Goal: Information Seeking & Learning: Learn about a topic

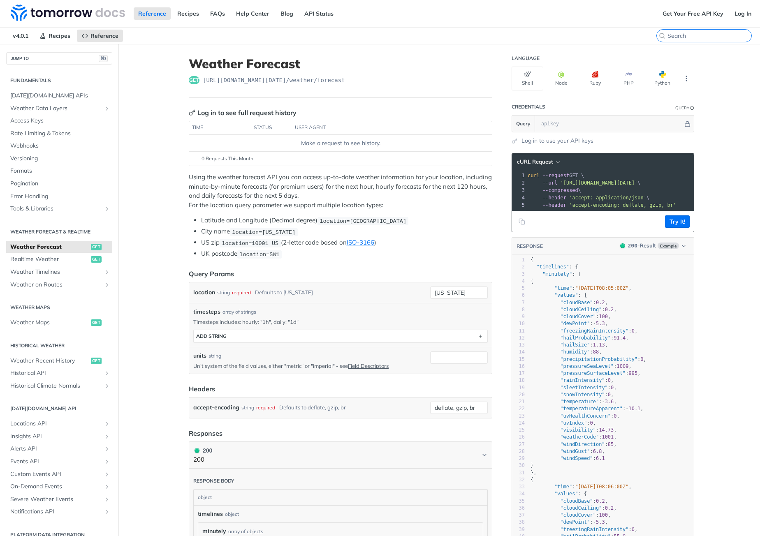
click at [706, 32] on input "search" at bounding box center [709, 35] width 84 height 7
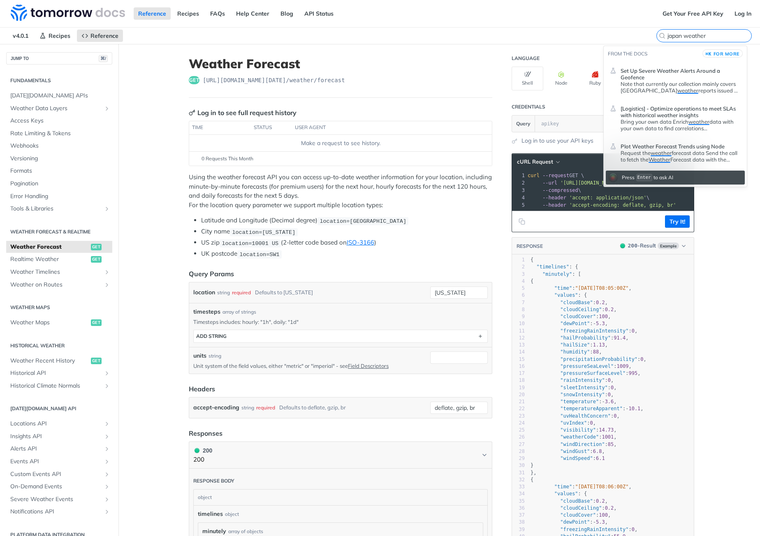
type input "japan weather"
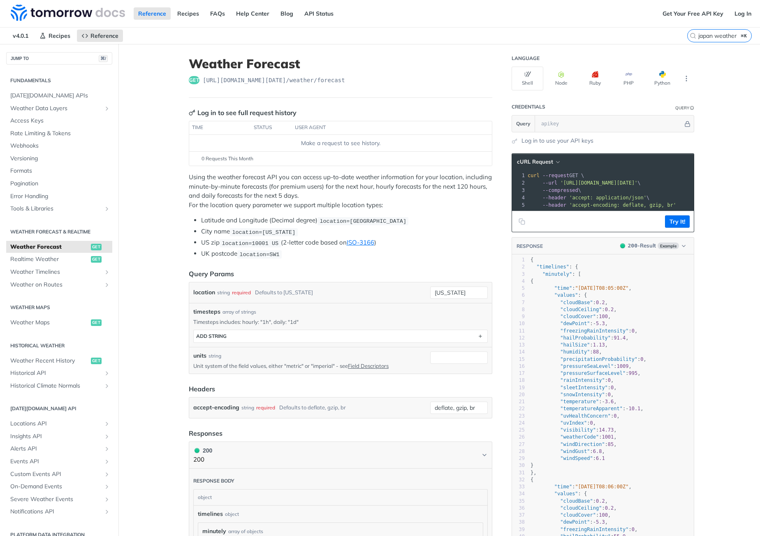
click at [354, 120] on div "Log in to see full request history time status user agent Make a request to see…" at bounding box center [340, 137] width 303 height 58
click at [88, 14] on img at bounding box center [68, 13] width 114 height 16
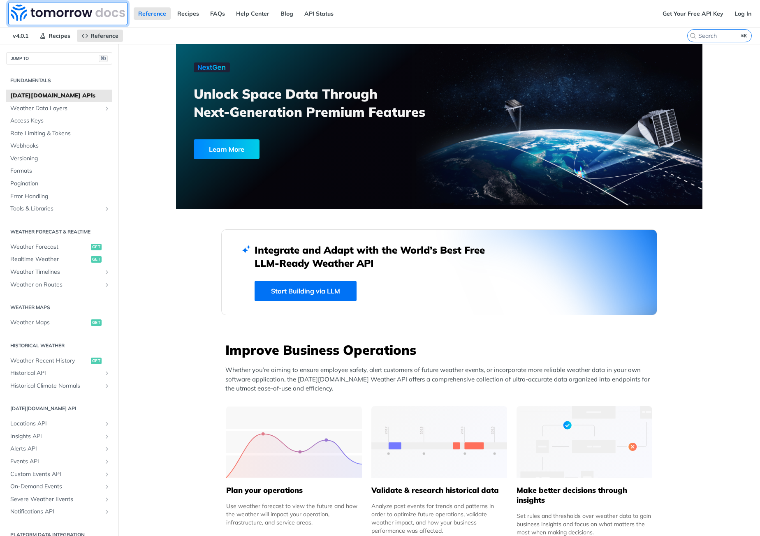
click at [16, 9] on img at bounding box center [68, 13] width 114 height 16
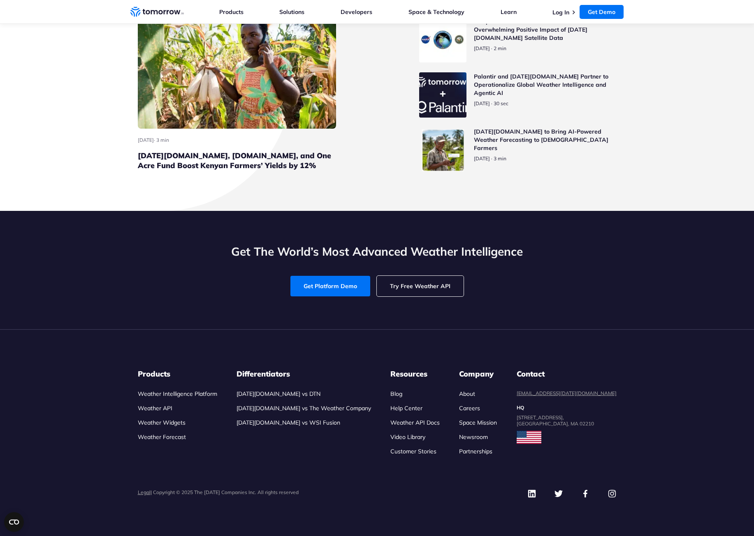
scroll to position [3683, 0]
click at [440, 293] on link "Try Free Weather API" at bounding box center [420, 286] width 87 height 21
